Goal: Task Accomplishment & Management: Manage account settings

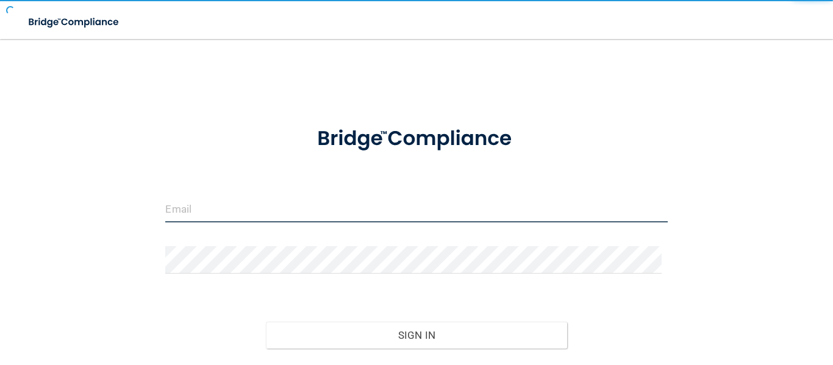
click at [220, 210] on input "email" at bounding box center [416, 208] width 502 height 27
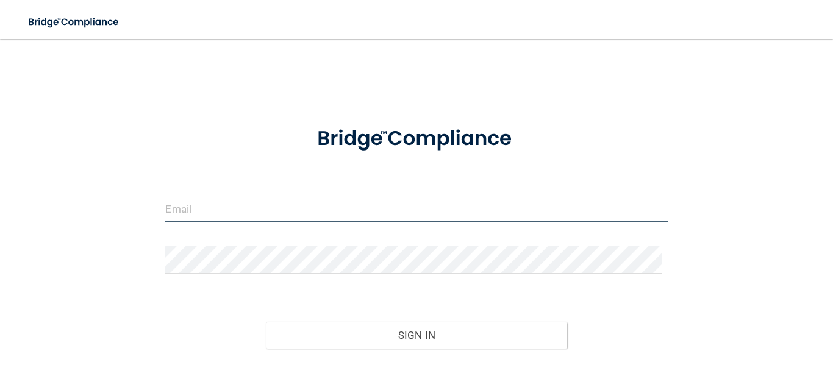
type input "[EMAIL_ADDRESS][DOMAIN_NAME]"
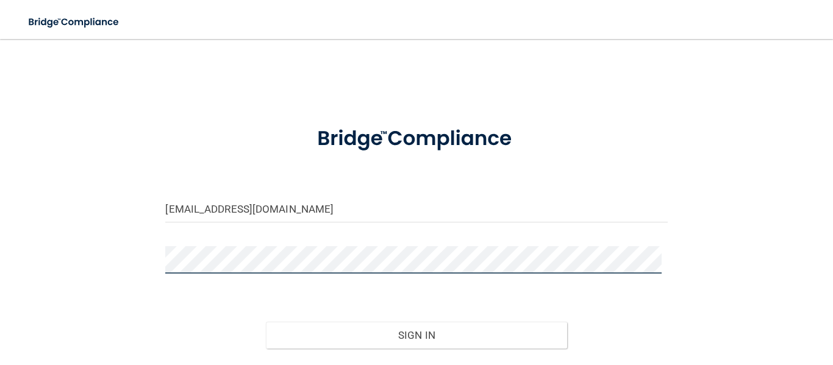
click at [266, 322] on button "Sign In" at bounding box center [416, 335] width 301 height 27
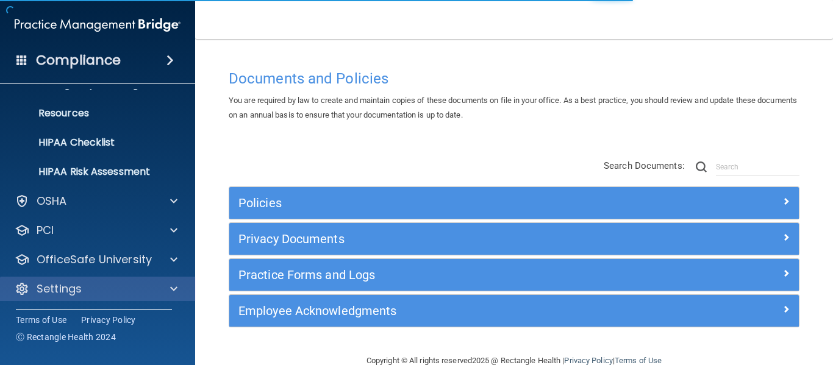
scroll to position [141, 0]
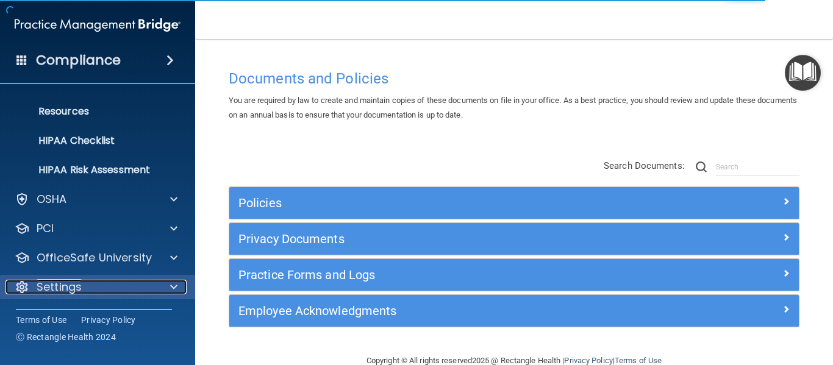
click at [85, 284] on div "Settings" at bounding box center [80, 287] width 151 height 15
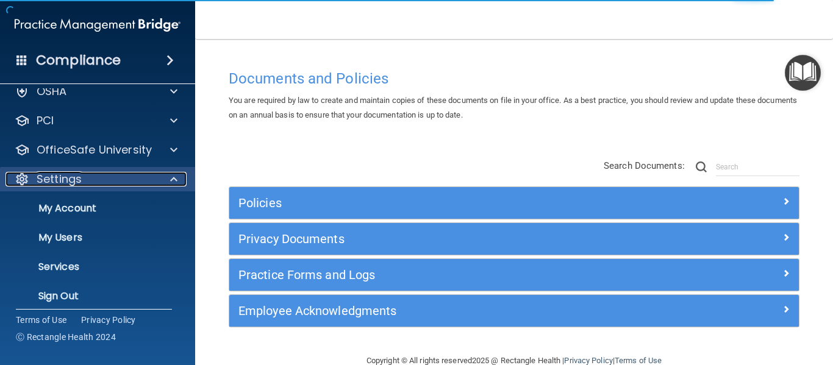
scroll to position [257, 0]
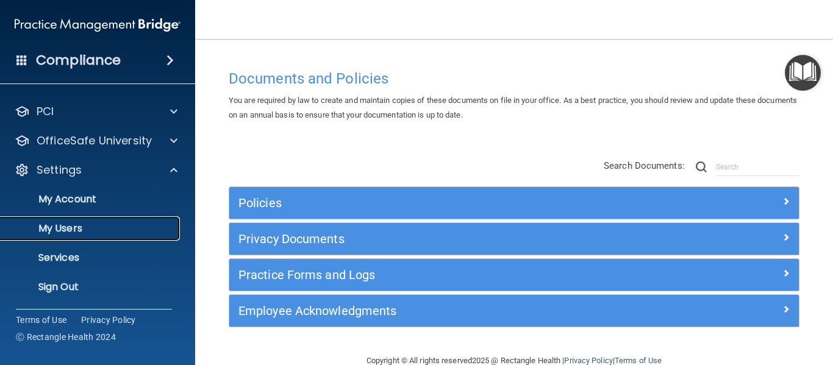
click at [127, 226] on p "My Users" at bounding box center [91, 229] width 167 height 12
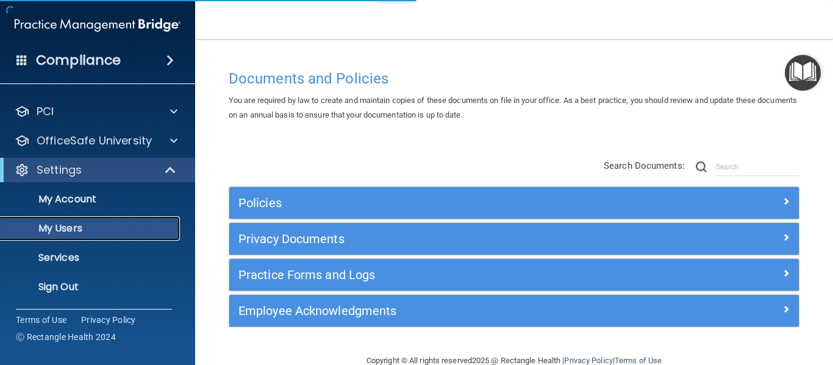
scroll to position [52, 0]
select select "20"
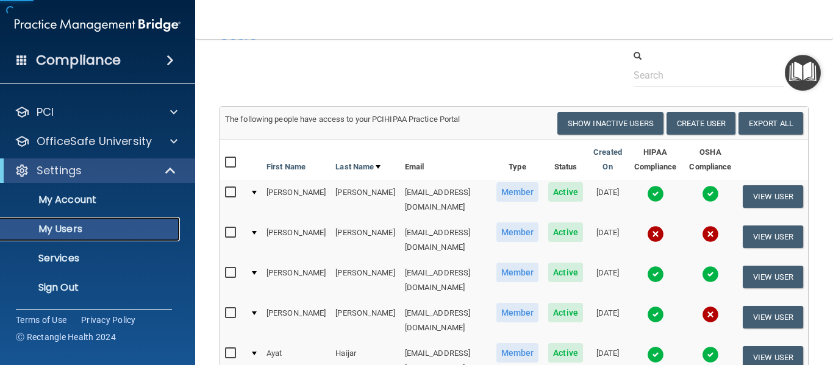
scroll to position [61, 0]
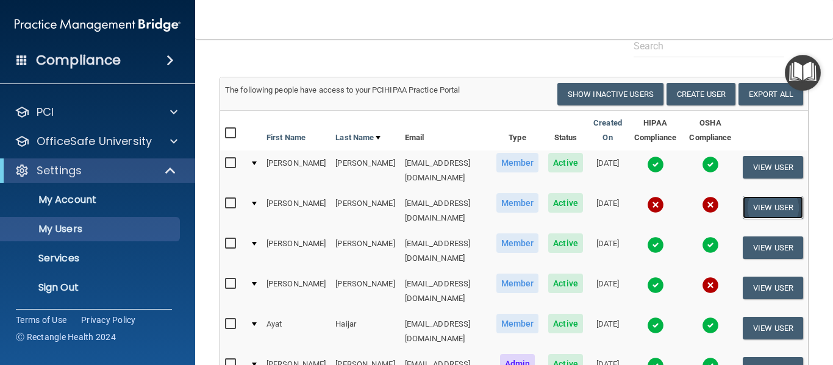
click at [766, 201] on button "View User" at bounding box center [773, 207] width 60 height 23
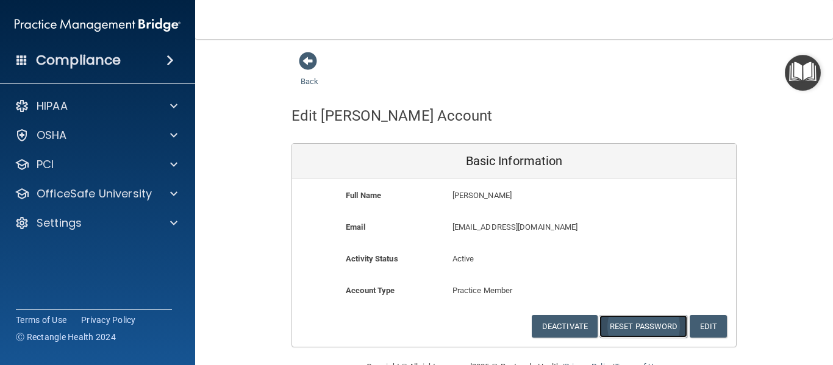
click at [625, 331] on button "Reset Password" at bounding box center [644, 326] width 88 height 23
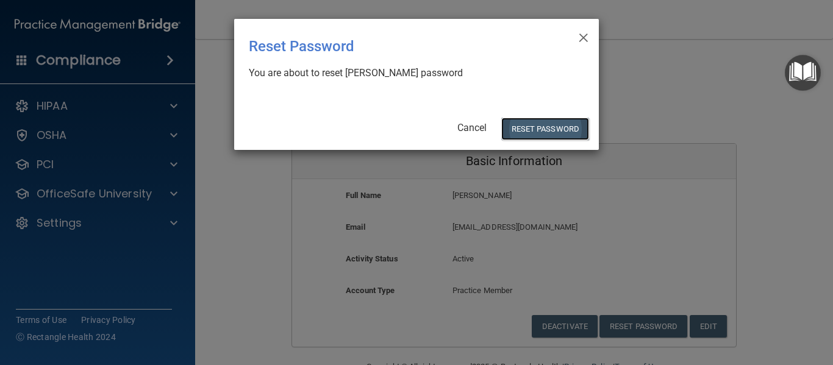
click at [528, 131] on button "Reset Password" at bounding box center [545, 129] width 88 height 23
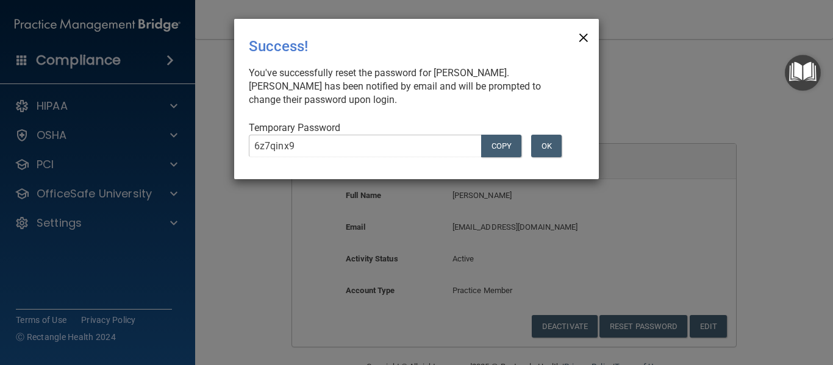
click at [588, 37] on span "×" at bounding box center [583, 36] width 11 height 24
